Goal: Check status: Check status

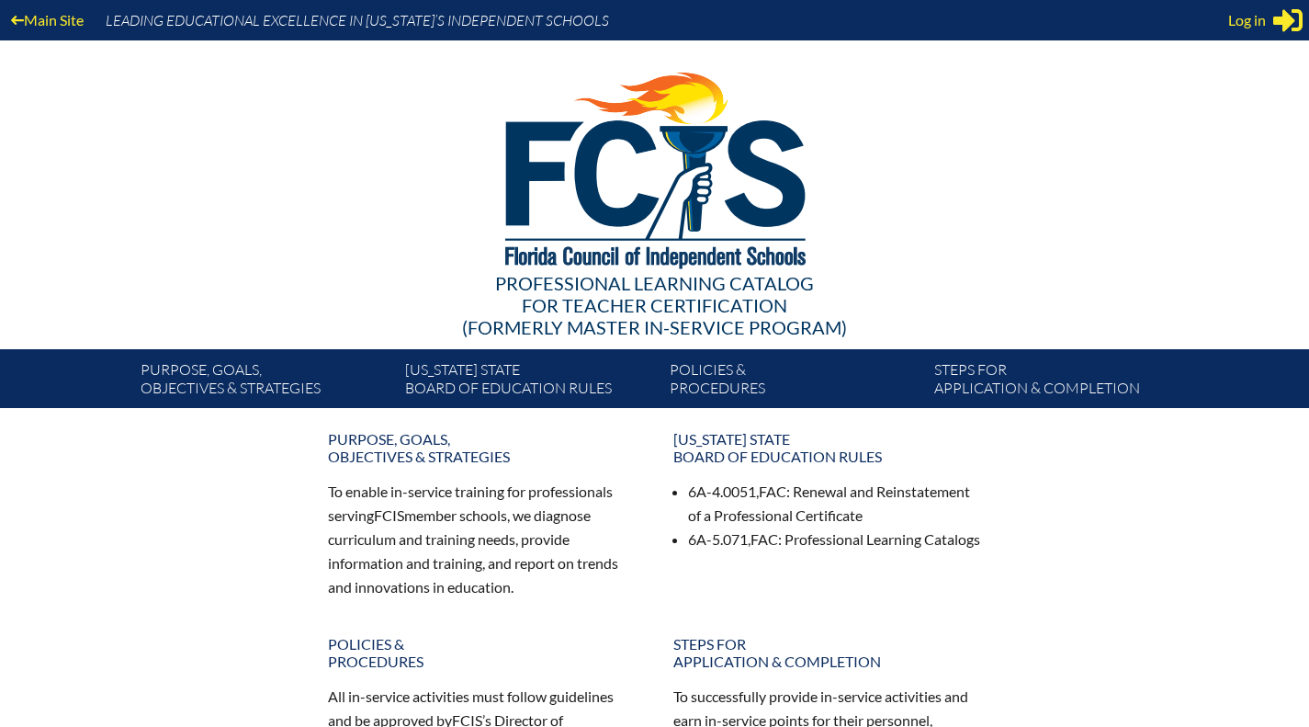
type input "[PERSON_NAME][EMAIL_ADDRESS][PERSON_NAME][DOMAIN_NAME]"
click at [1241, 17] on span "Log in" at bounding box center [1247, 20] width 38 height 22
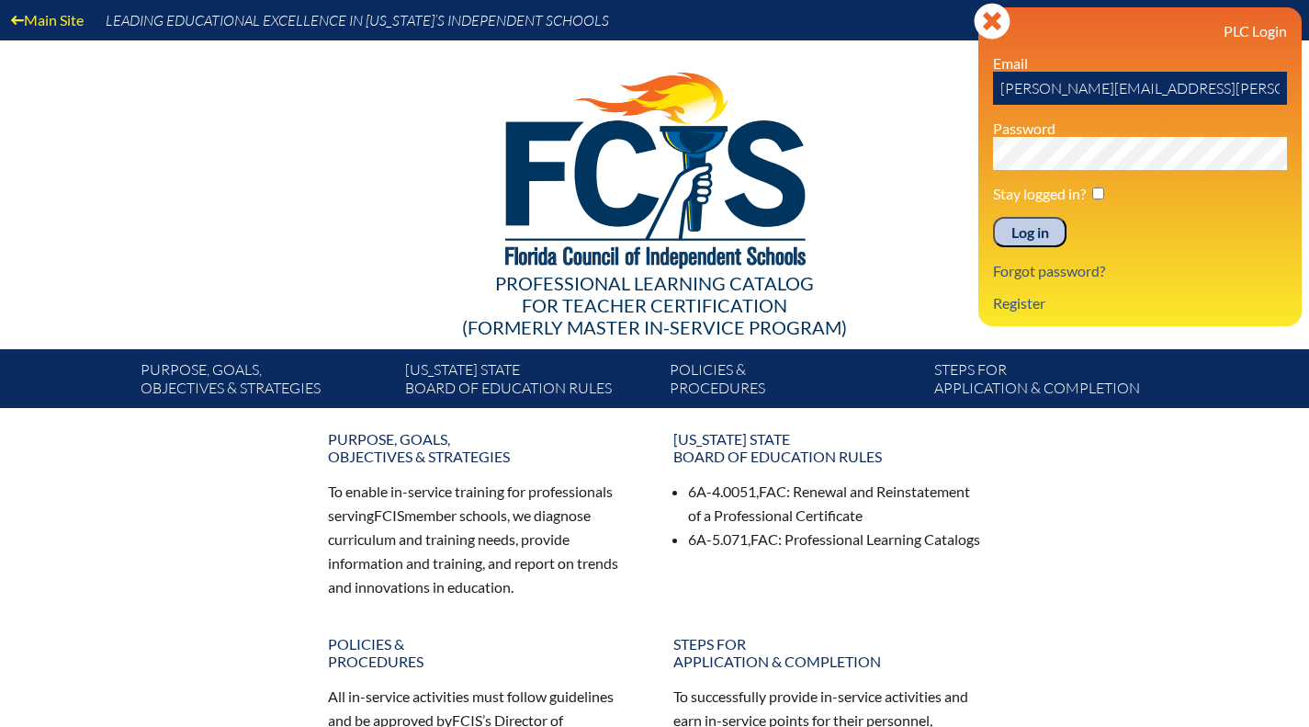
click at [1039, 232] on input "Log in" at bounding box center [1029, 232] width 73 height 31
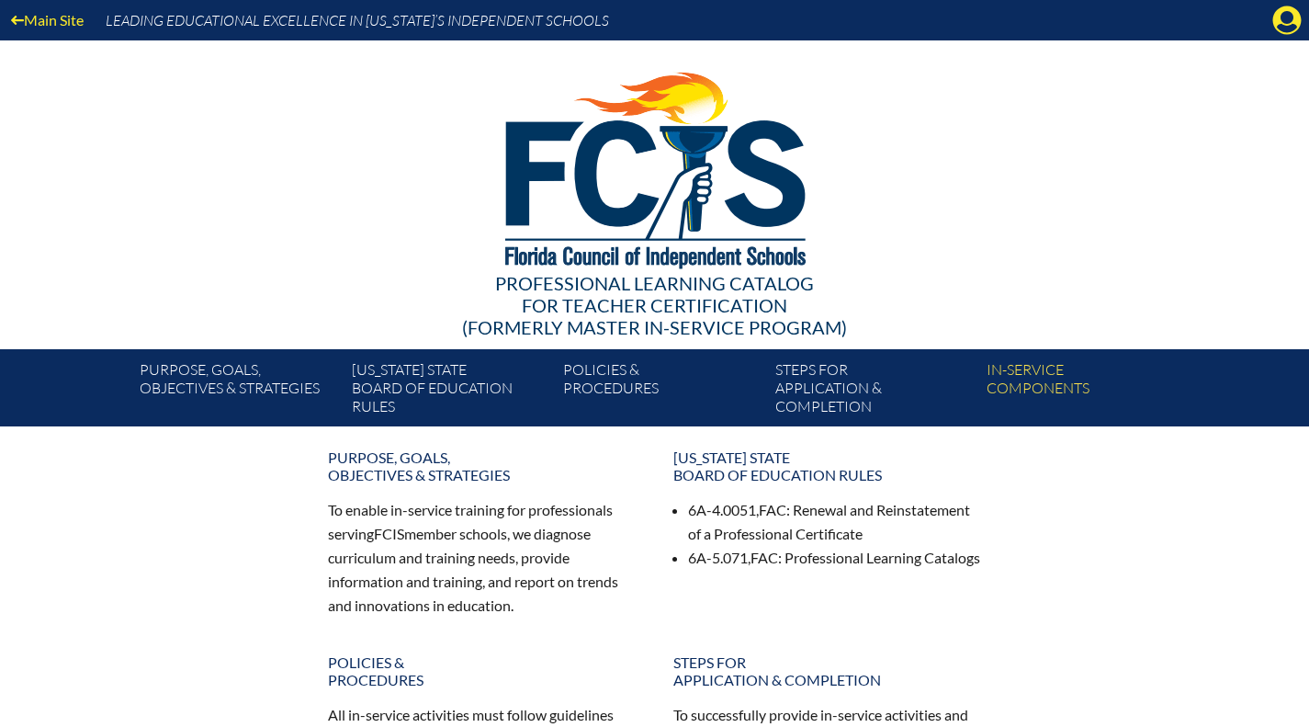
click at [1287, 28] on icon "Manage account" at bounding box center [1286, 20] width 29 height 29
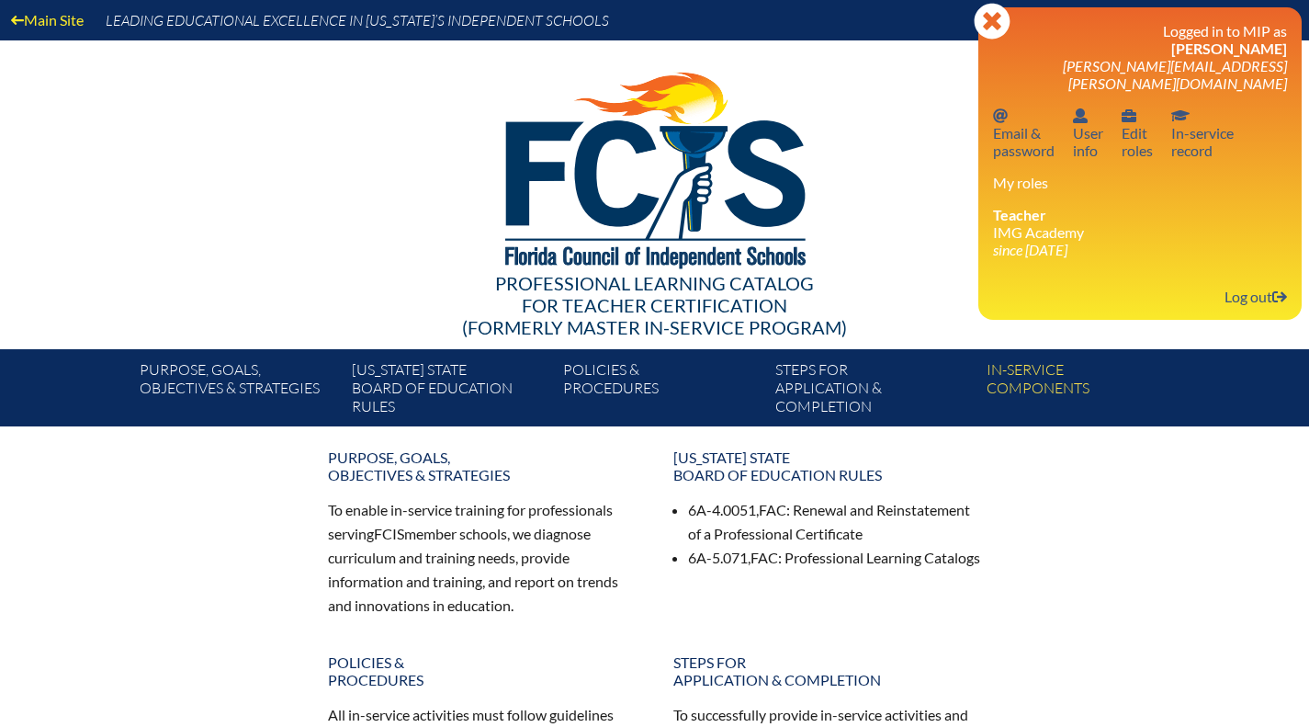
click at [1181, 132] on link "In-service record In-service record" at bounding box center [1202, 133] width 77 height 60
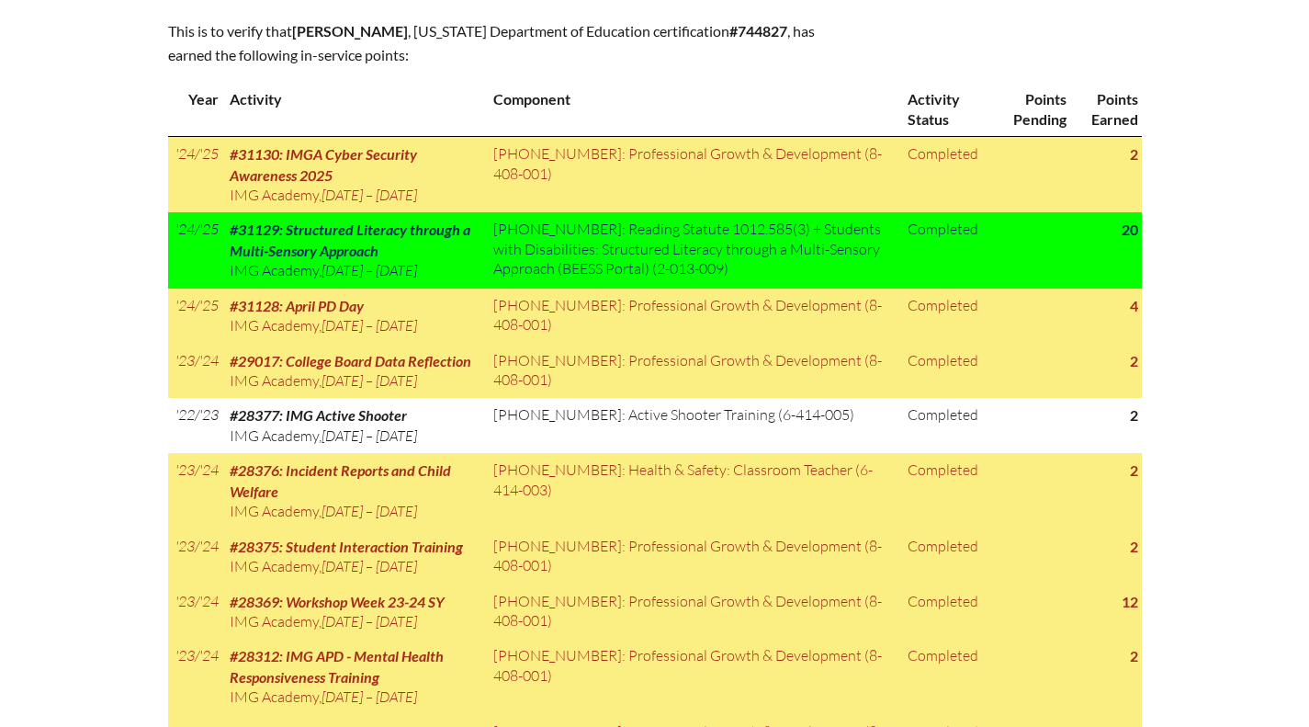
scroll to position [941, 0]
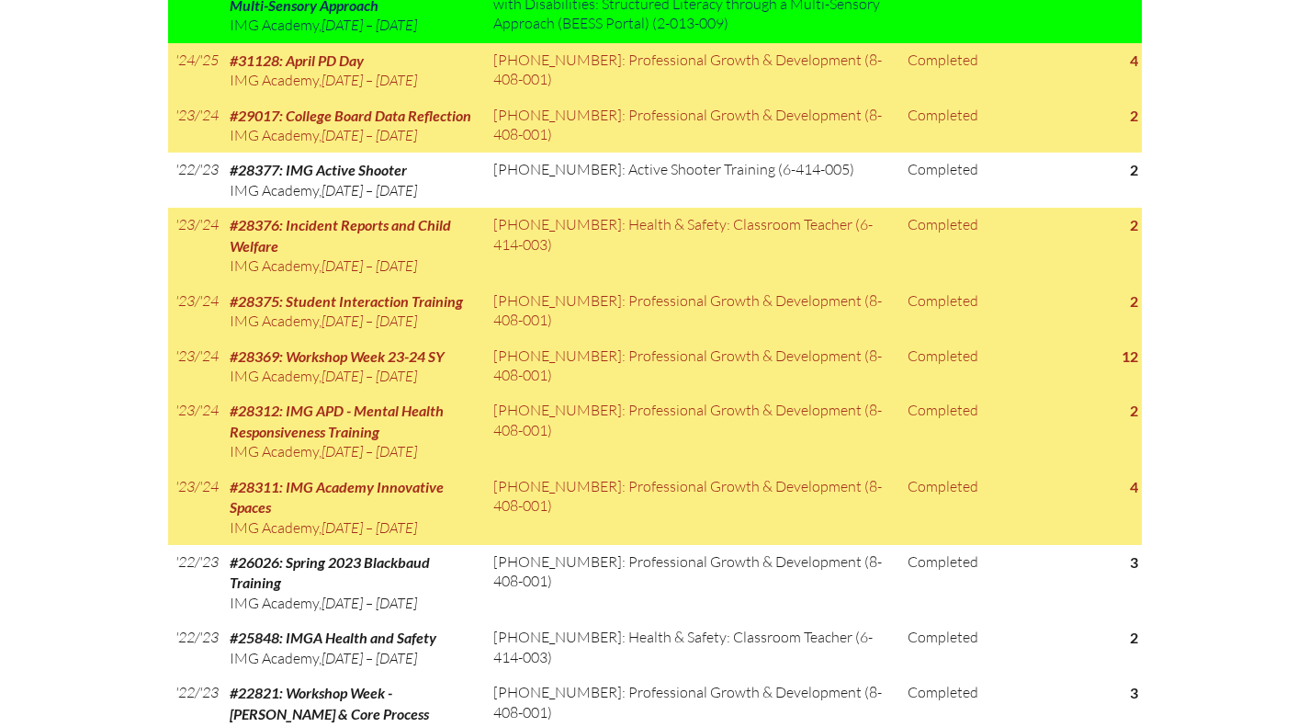
scroll to position [1135, 0]
